Goal: Find specific page/section: Find specific page/section

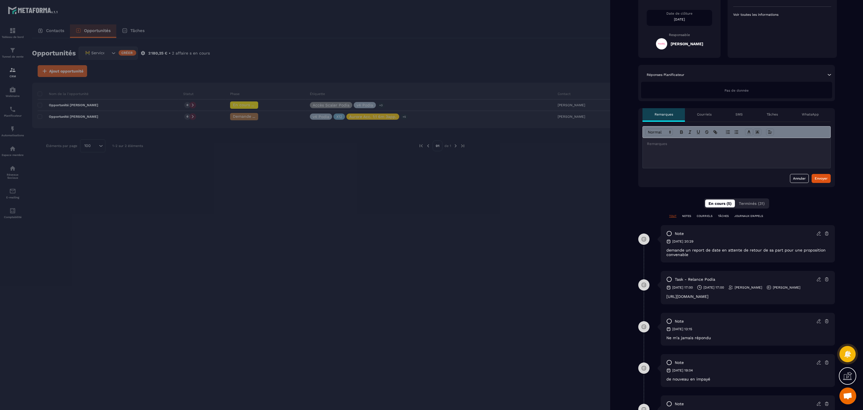
scroll to position [112, 0]
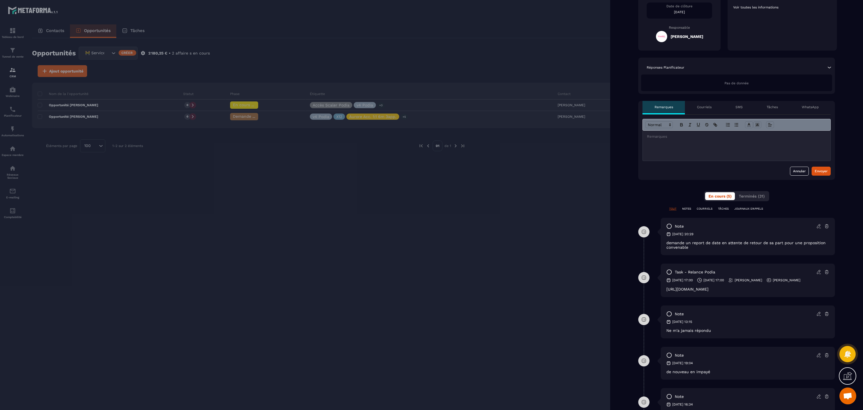
click at [265, 232] on div at bounding box center [431, 205] width 863 height 410
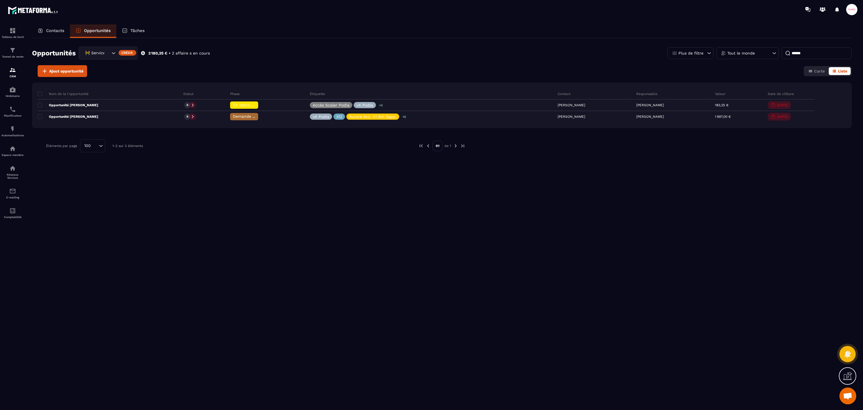
drag, startPoint x: 806, startPoint y: 53, endPoint x: 702, endPoint y: 56, distance: 104.3
click at [702, 56] on div "Plus de filtre Tout le monde ******" at bounding box center [760, 53] width 184 height 12
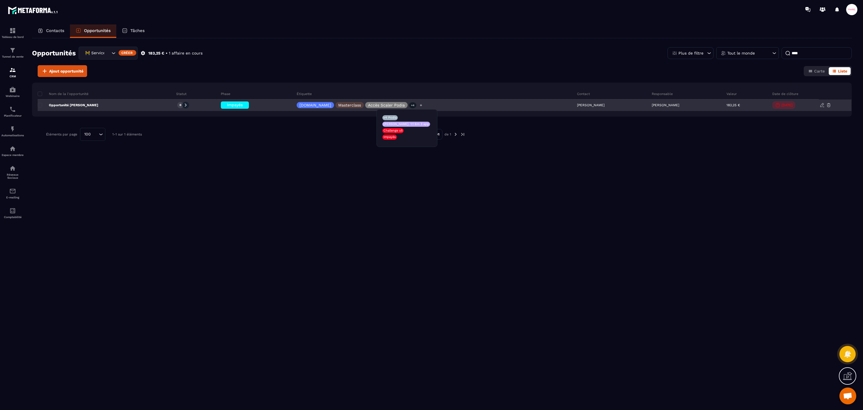
type input "****"
click at [409, 104] on p "+4" at bounding box center [412, 105] width 7 height 6
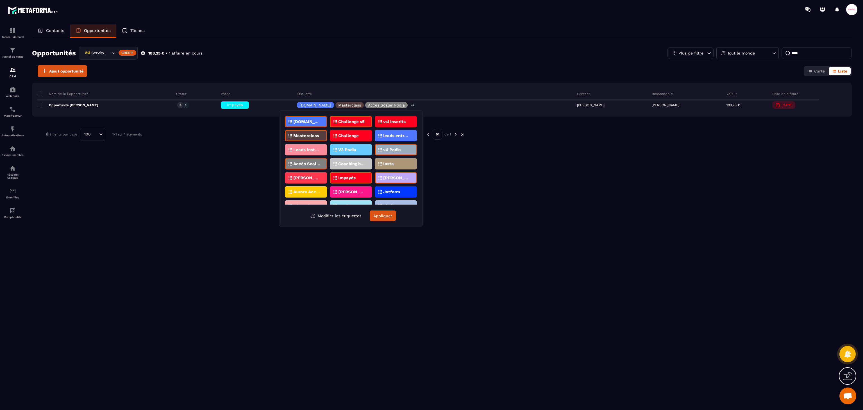
click at [349, 176] on p "Impayés" at bounding box center [346, 178] width 17 height 4
click at [381, 219] on button "Appliquer" at bounding box center [383, 215] width 26 height 11
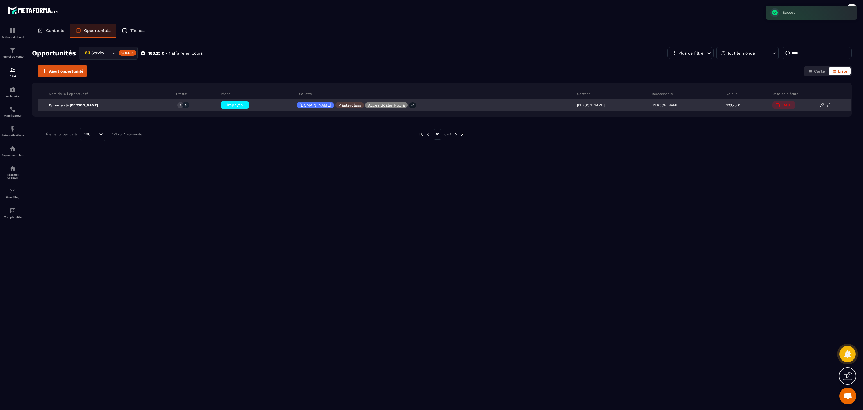
click at [229, 106] on span "Impayés" at bounding box center [235, 105] width 16 height 4
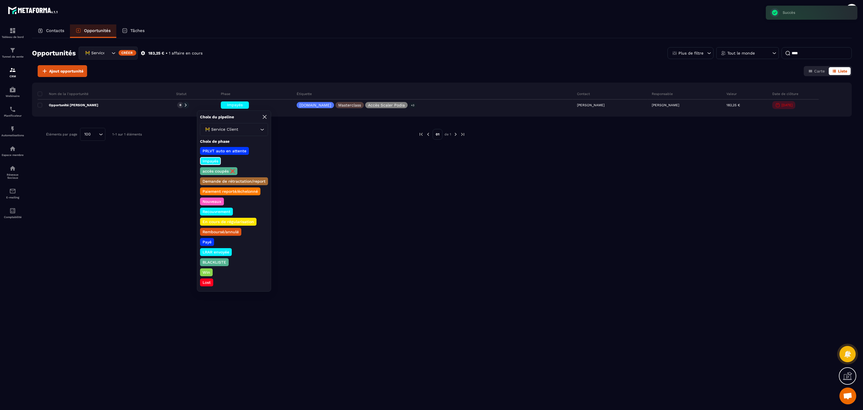
click at [210, 239] on p "Payé" at bounding box center [207, 242] width 11 height 6
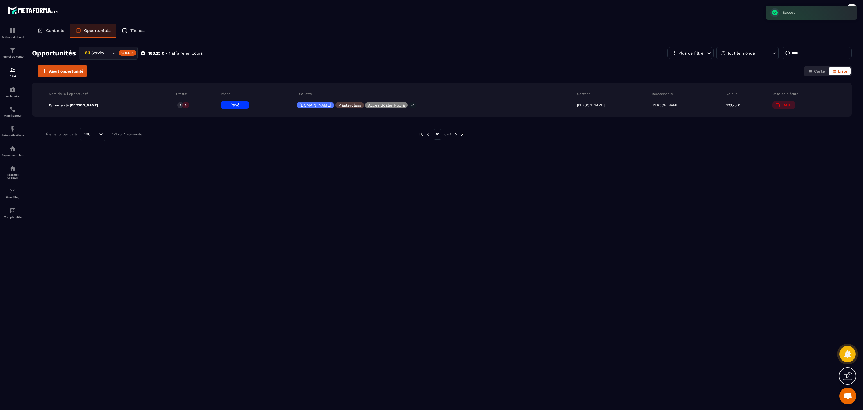
click at [337, 204] on div "Opportunités 🚧 Service Client Créer 183,25 € • 1 affaire en cours Plus de filtr…" at bounding box center [442, 223] width 820 height 371
click at [48, 33] on div "Contacts" at bounding box center [51, 30] width 38 height 13
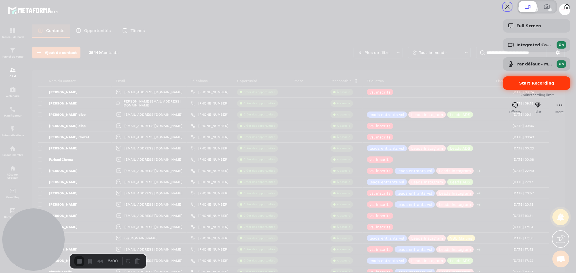
click at [527, 85] on span "Start Recording" at bounding box center [536, 83] width 35 height 4
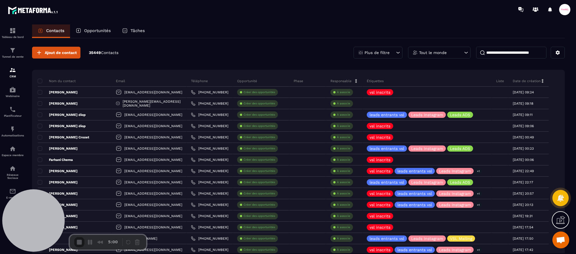
drag, startPoint x: 286, startPoint y: 119, endPoint x: 311, endPoint y: 117, distance: 24.3
click at [92, 29] on p "Opportunités" at bounding box center [97, 30] width 27 height 5
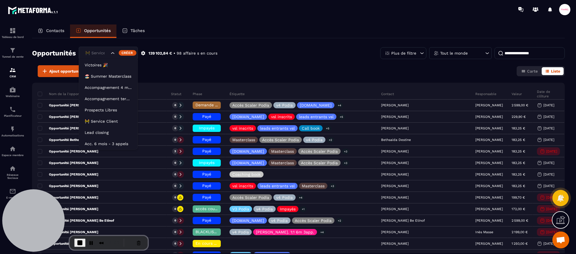
click at [111, 52] on icon "Search for option" at bounding box center [113, 53] width 6 height 6
click at [100, 132] on p "Lead closing" at bounding box center [108, 133] width 47 height 6
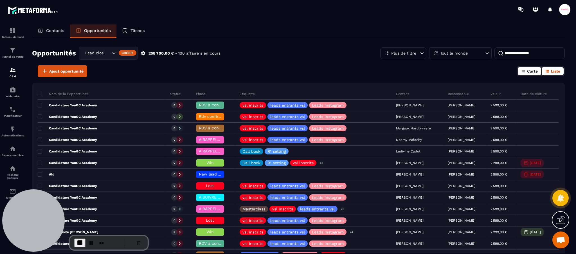
click at [529, 73] on button "Carte" at bounding box center [528, 71] width 23 height 8
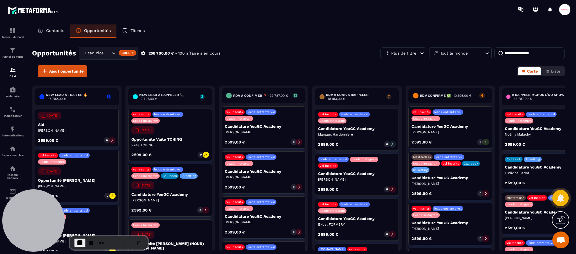
click at [442, 53] on p "Tout le monde" at bounding box center [454, 53] width 28 height 4
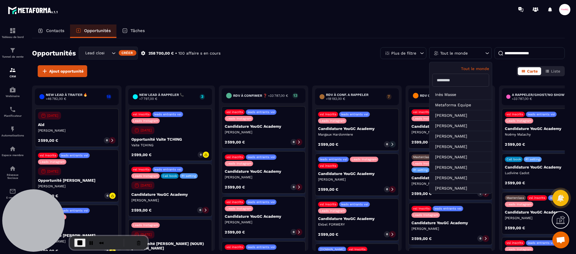
click at [453, 80] on input "text" at bounding box center [460, 80] width 57 height 13
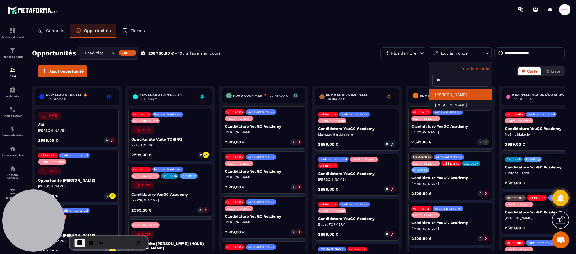
type input "*"
type input "***"
click at [453, 90] on li "[PERSON_NAME]" at bounding box center [460, 94] width 62 height 10
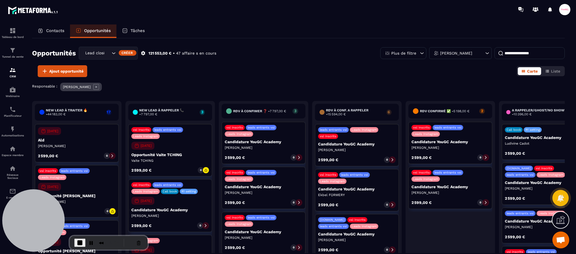
click at [419, 53] on icon at bounding box center [422, 53] width 6 height 6
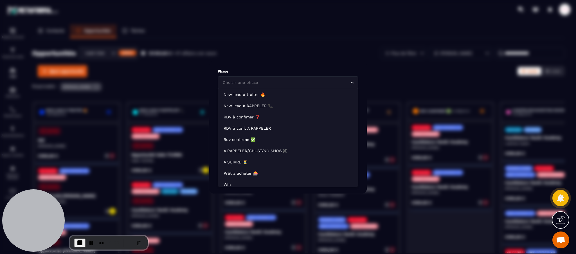
click at [278, 86] on div "Choisir une phase Loading..." at bounding box center [287, 82] width 141 height 13
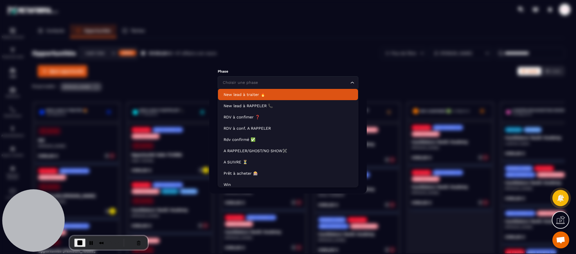
click at [309, 45] on div "Modal window" at bounding box center [288, 127] width 576 height 254
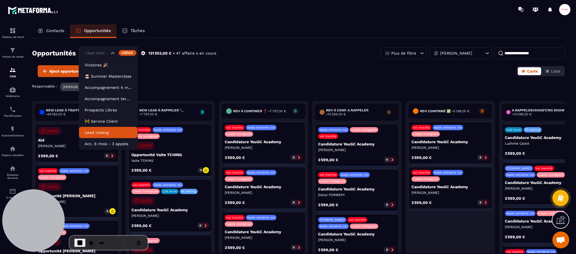
click at [105, 54] on input "Search for option" at bounding box center [97, 53] width 26 height 6
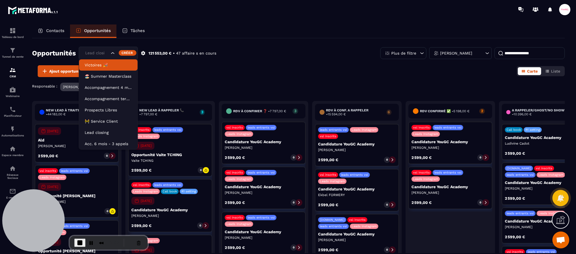
click at [58, 31] on p "Contacts" at bounding box center [55, 30] width 18 height 5
click at [53, 32] on p "Contacts" at bounding box center [55, 30] width 18 height 5
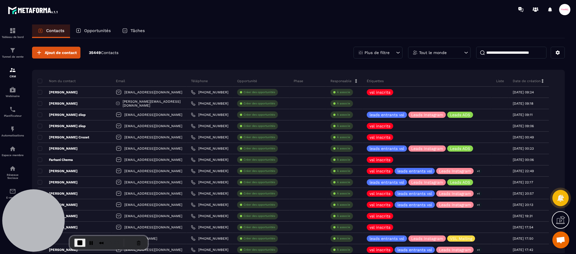
click at [509, 51] on input at bounding box center [511, 53] width 70 height 12
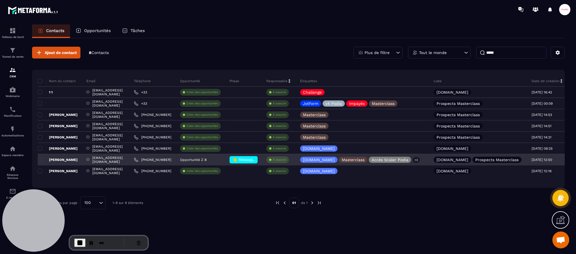
type input "*****"
click at [60, 161] on p "[PERSON_NAME]" at bounding box center [58, 159] width 40 height 4
